Goal: Task Accomplishment & Management: Use online tool/utility

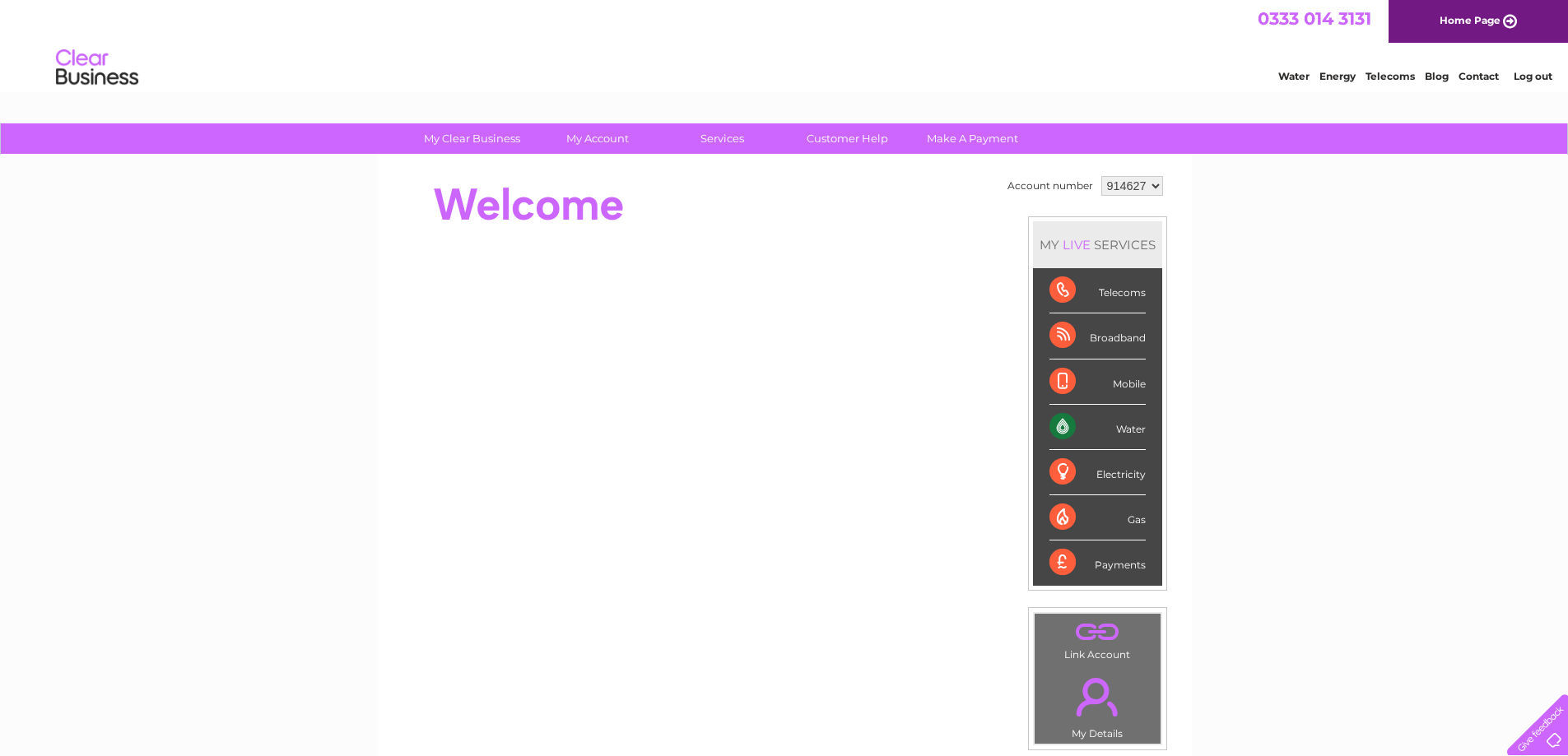
click at [1109, 476] on div "Electricity" at bounding box center [1097, 473] width 96 height 45
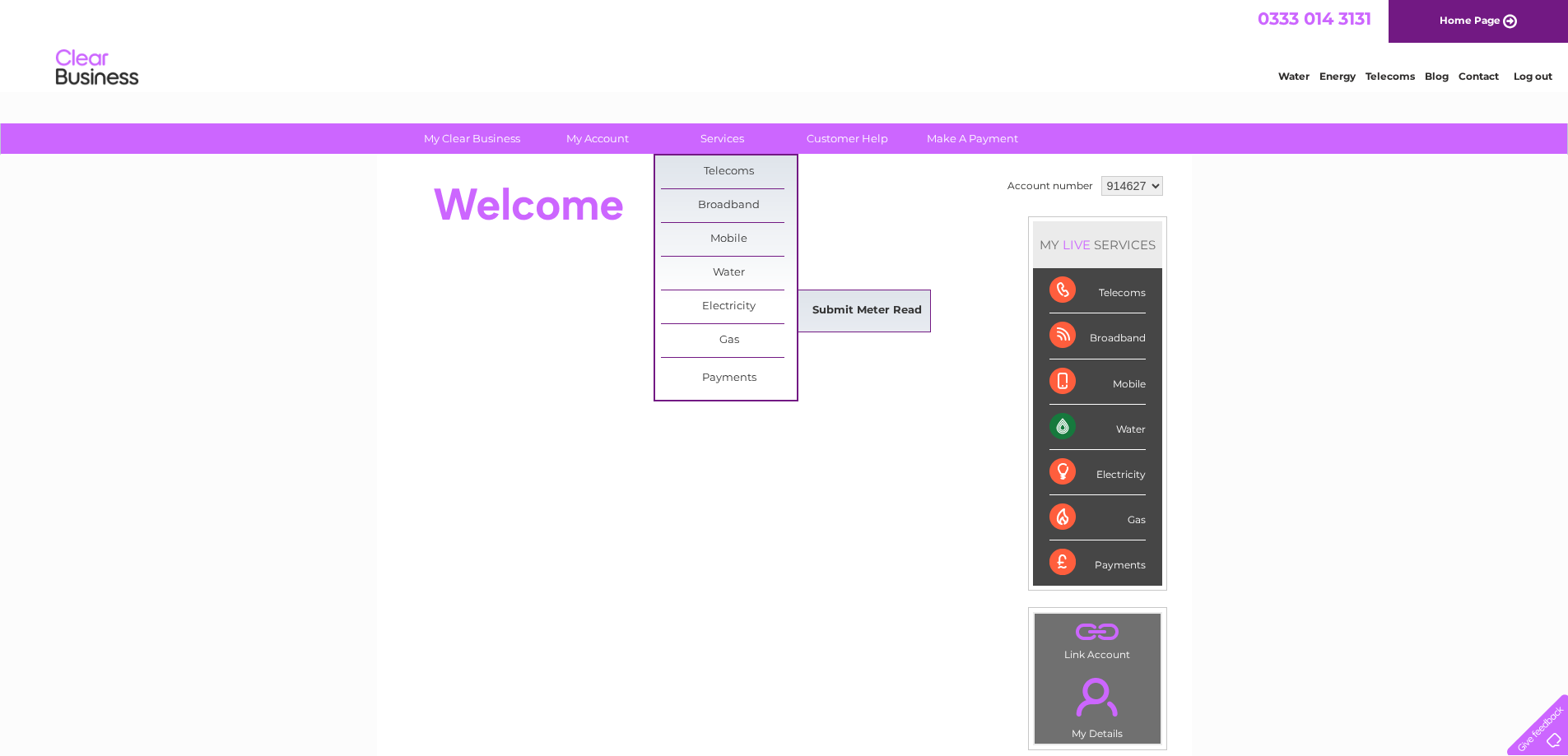
click at [882, 305] on link "Submit Meter Read" at bounding box center [867, 311] width 135 height 33
